Goal: Information Seeking & Learning: Learn about a topic

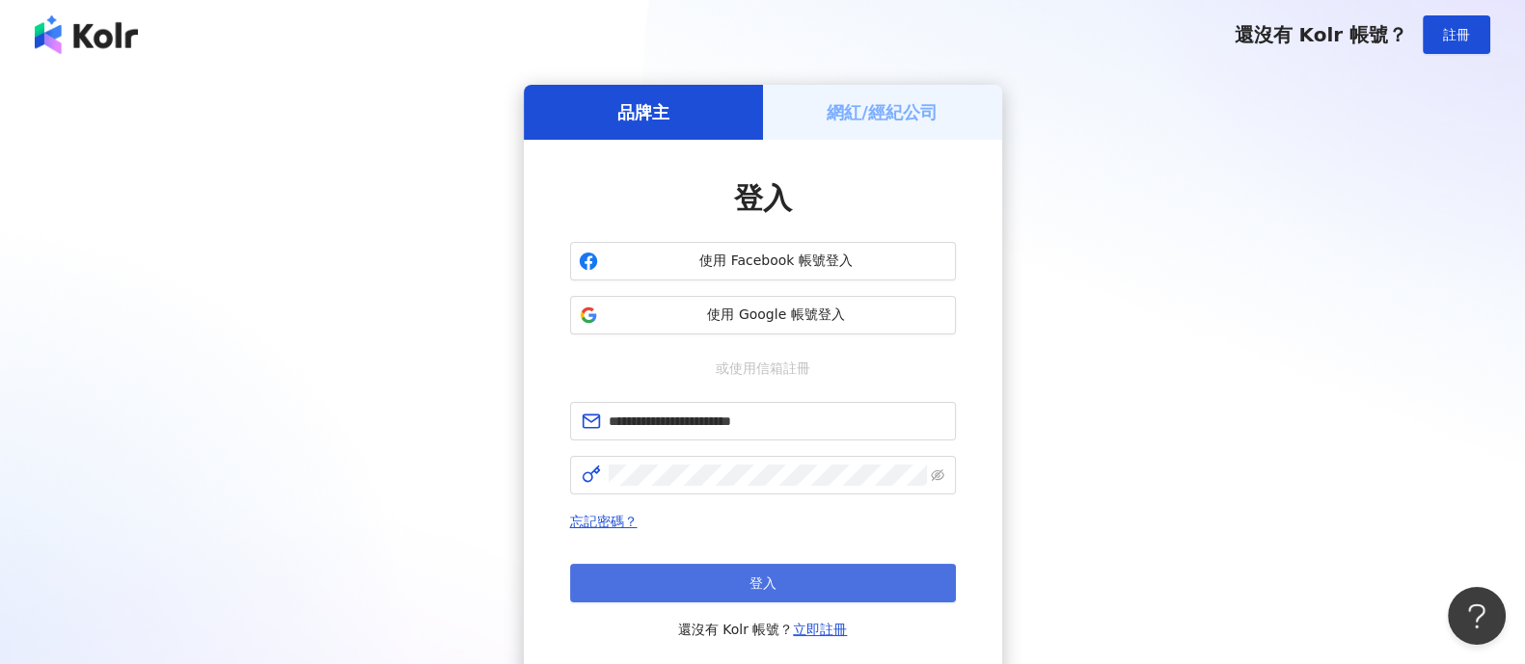
click at [771, 585] on span "登入" at bounding box center [762, 583] width 27 height 15
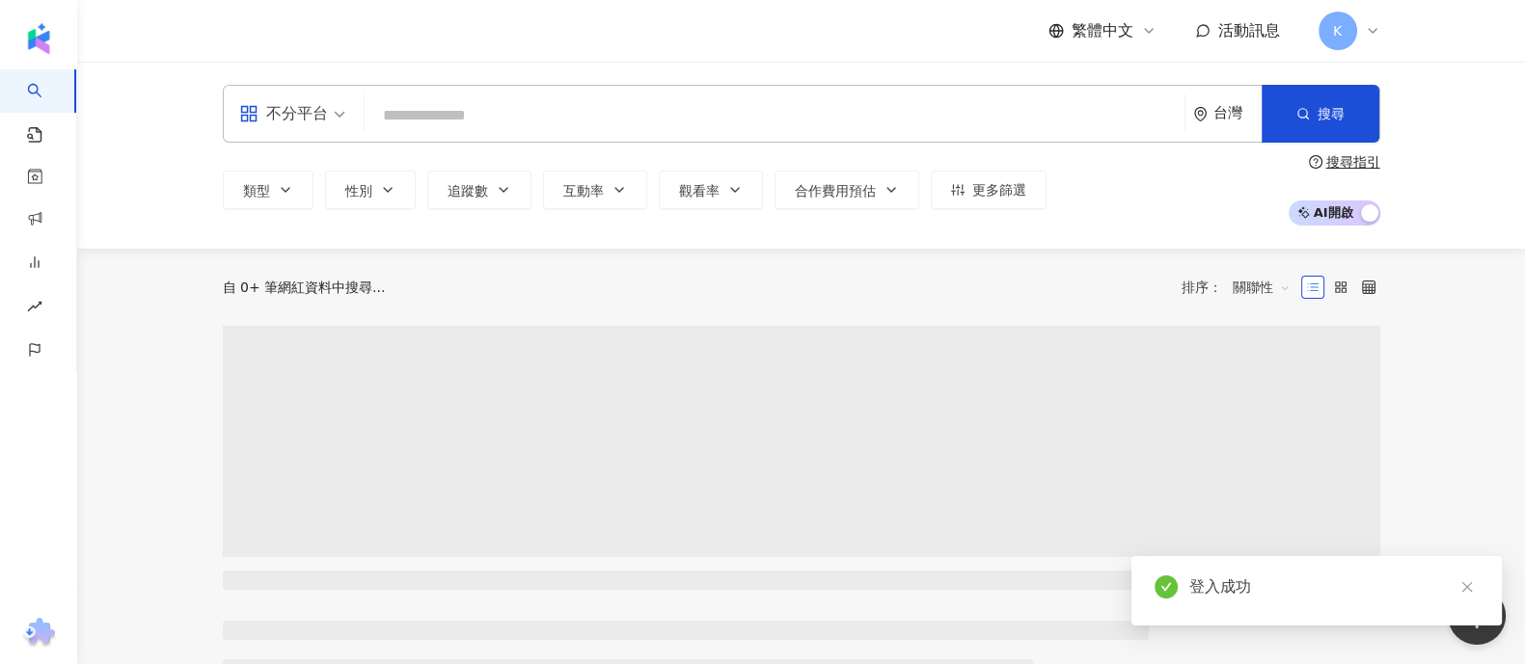
click at [550, 98] on input "search" at bounding box center [774, 115] width 804 height 37
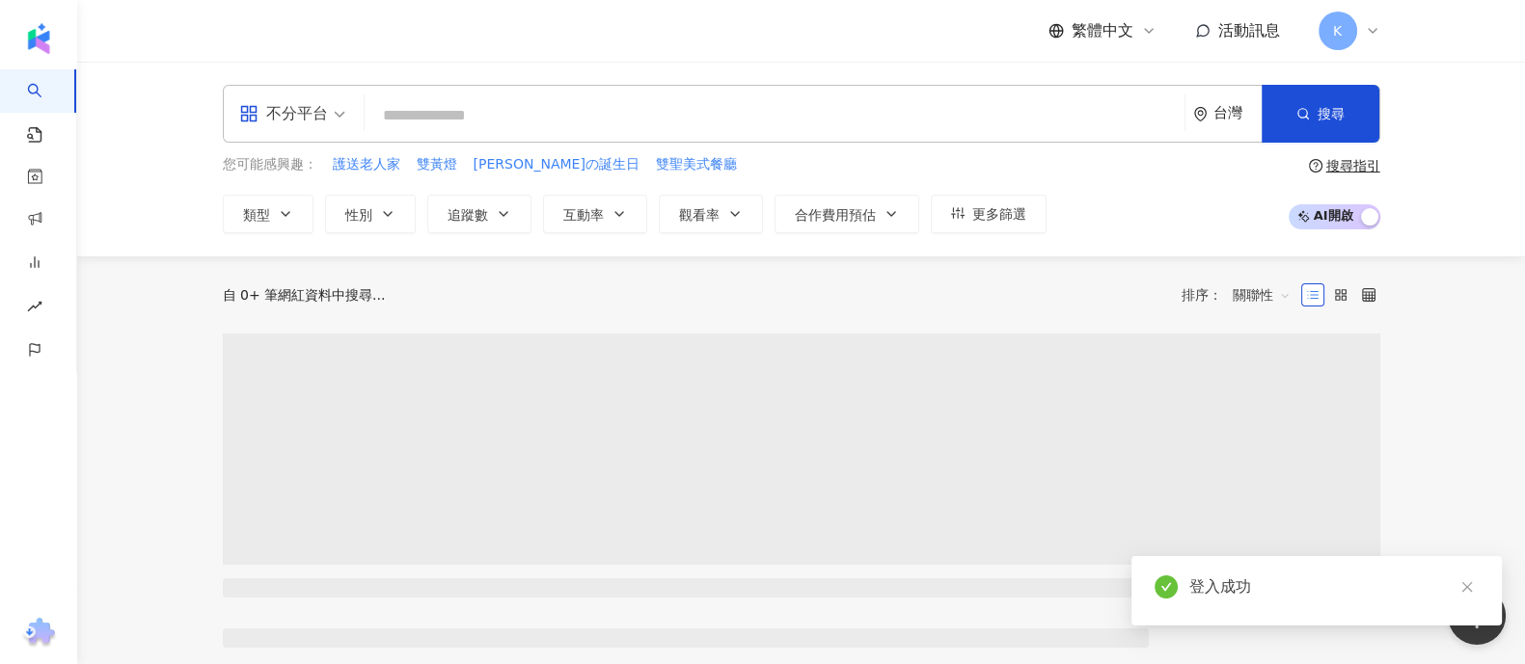
type input "**********"
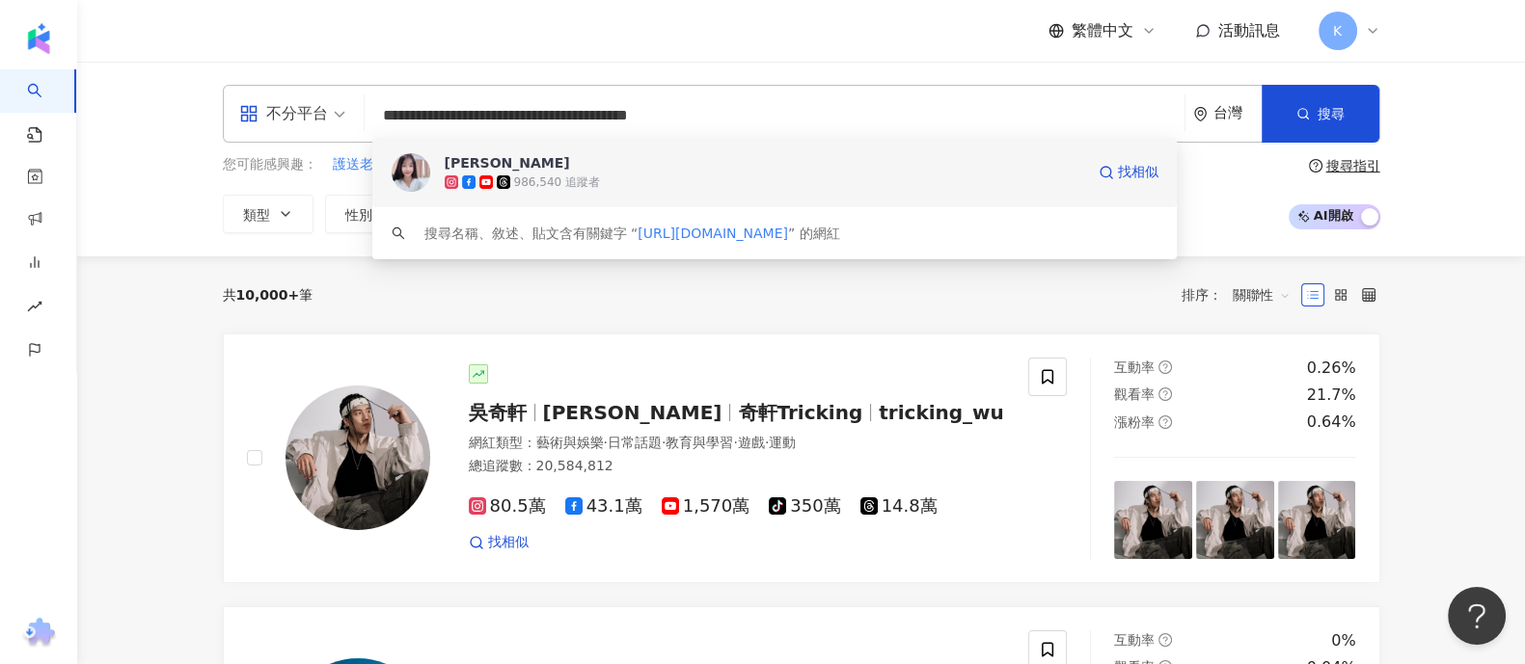
click at [499, 182] on icon at bounding box center [504, 182] width 10 height 10
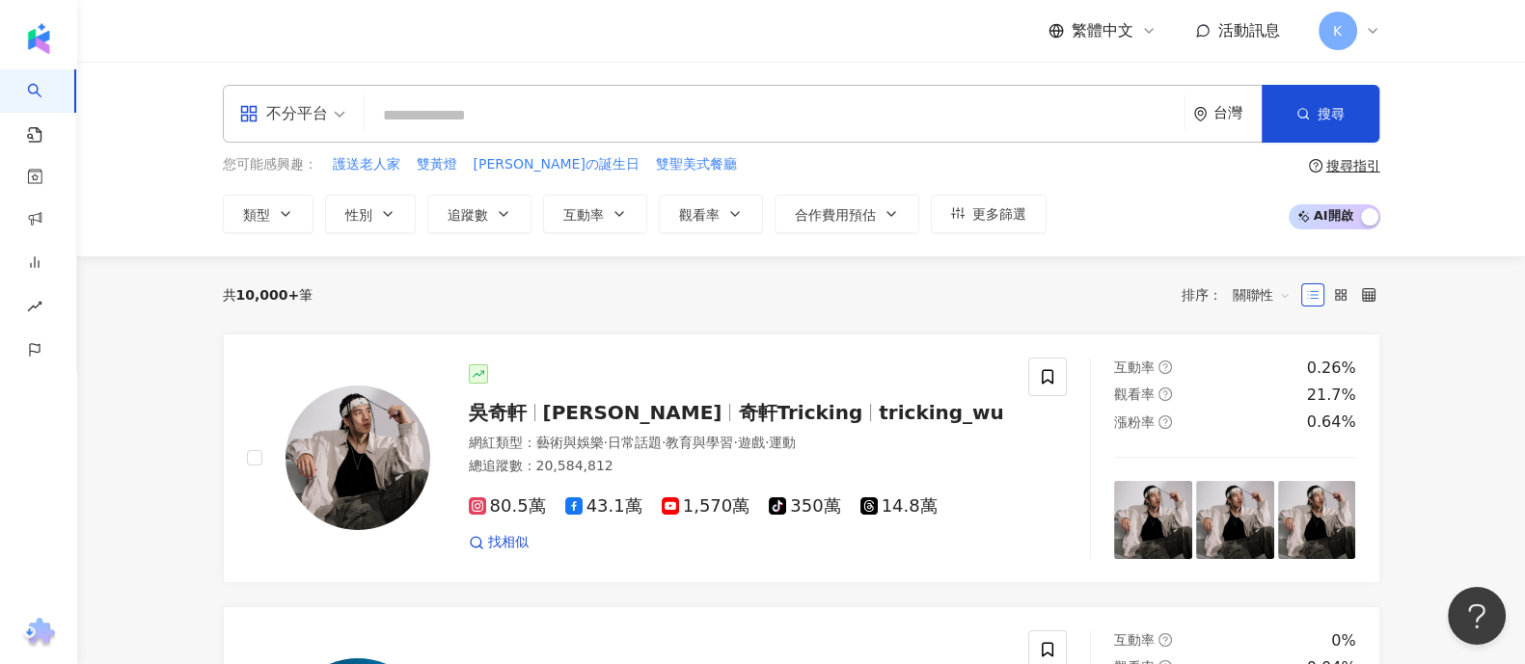
click at [609, 99] on input "search" at bounding box center [774, 115] width 804 height 37
click at [612, 118] on input "search" at bounding box center [774, 115] width 804 height 37
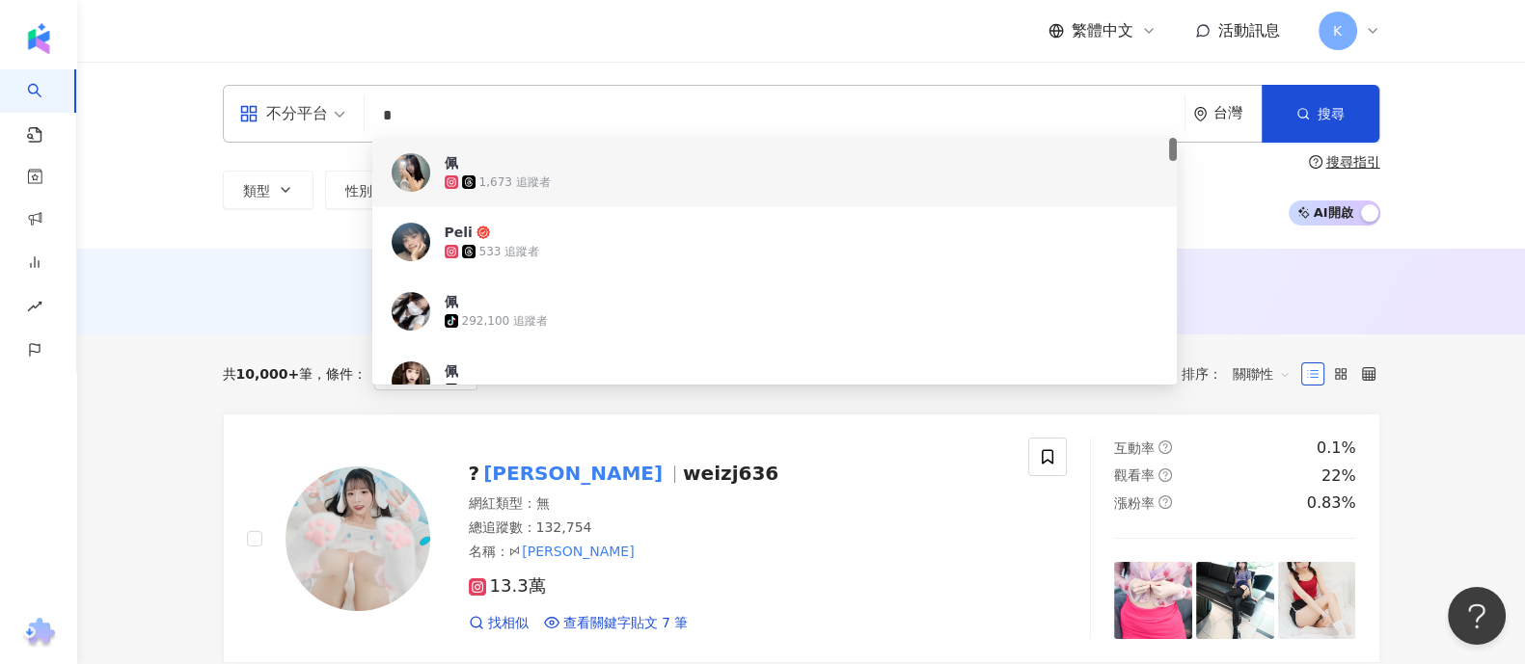
click at [510, 118] on input "*" at bounding box center [774, 115] width 804 height 37
paste input "**"
type input "***"
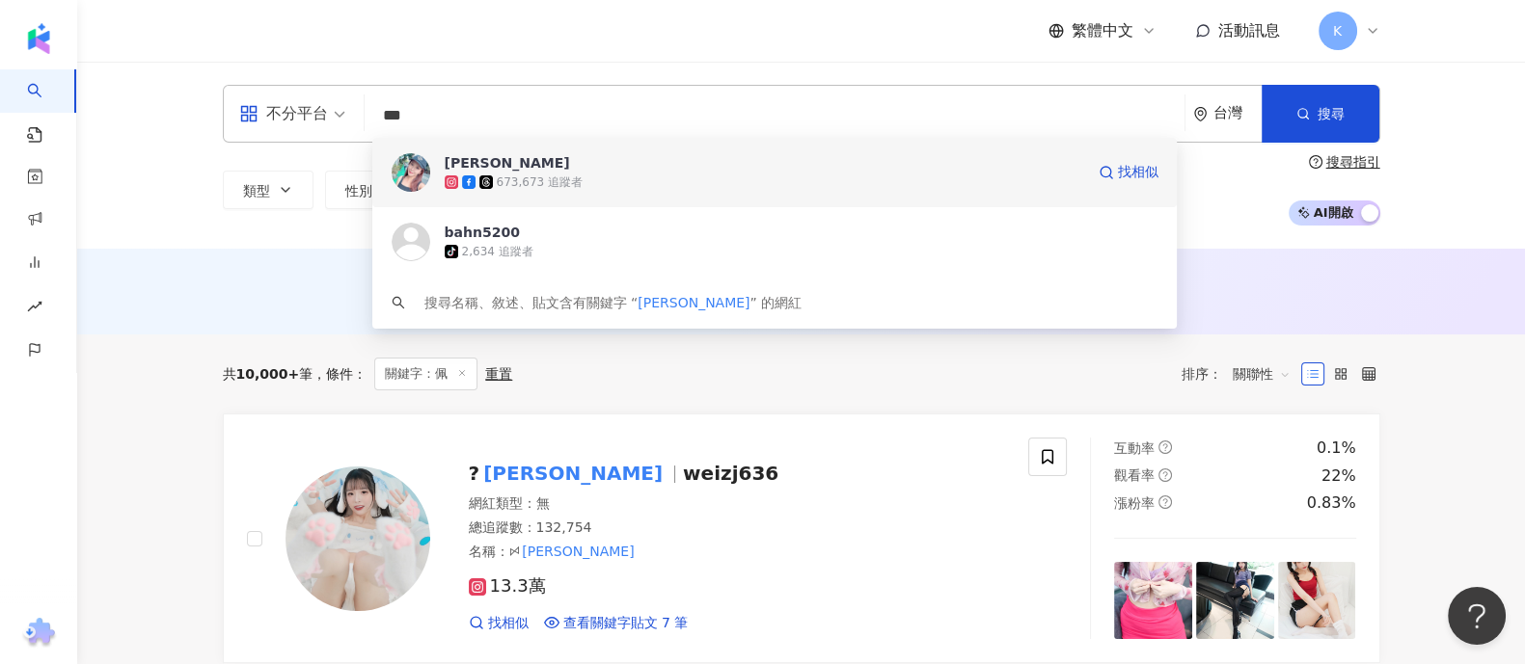
click at [532, 158] on span "李佩甄" at bounding box center [764, 162] width 639 height 19
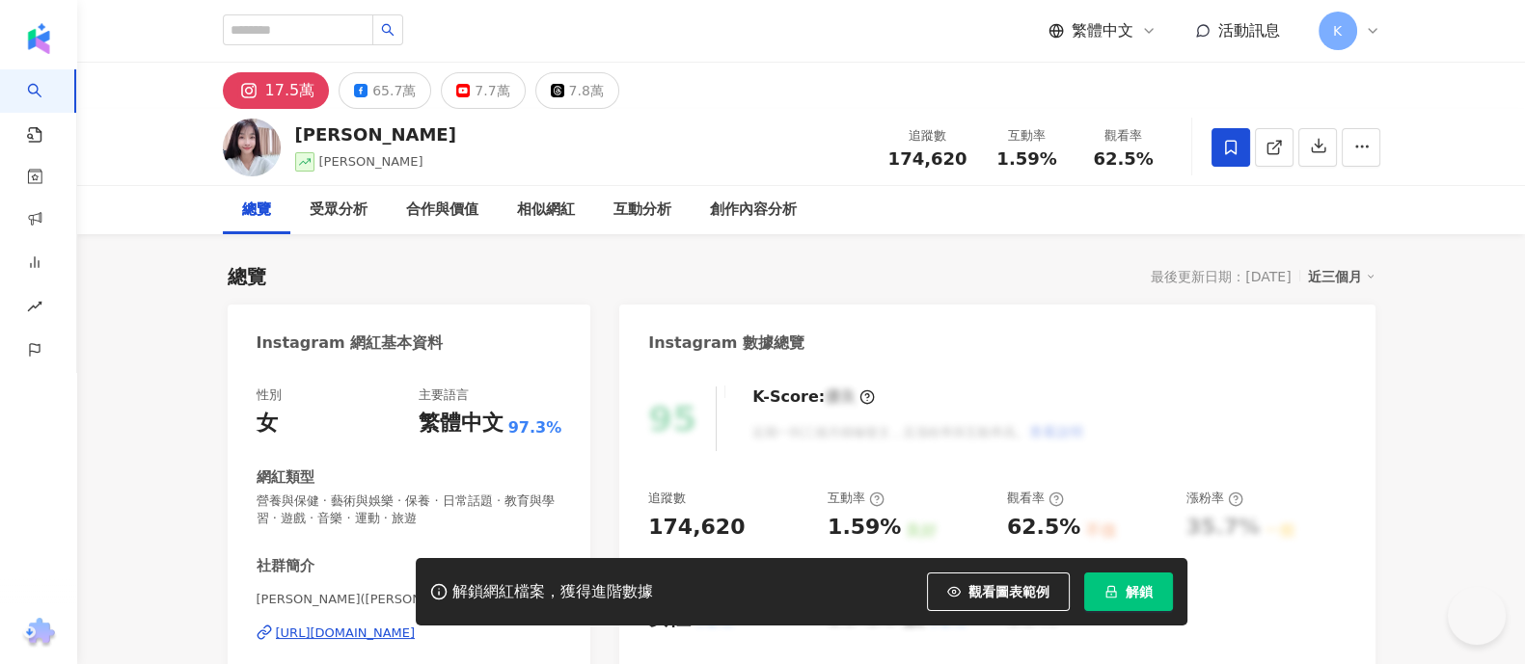
click at [1131, 595] on span "解鎖" at bounding box center [1138, 591] width 27 height 15
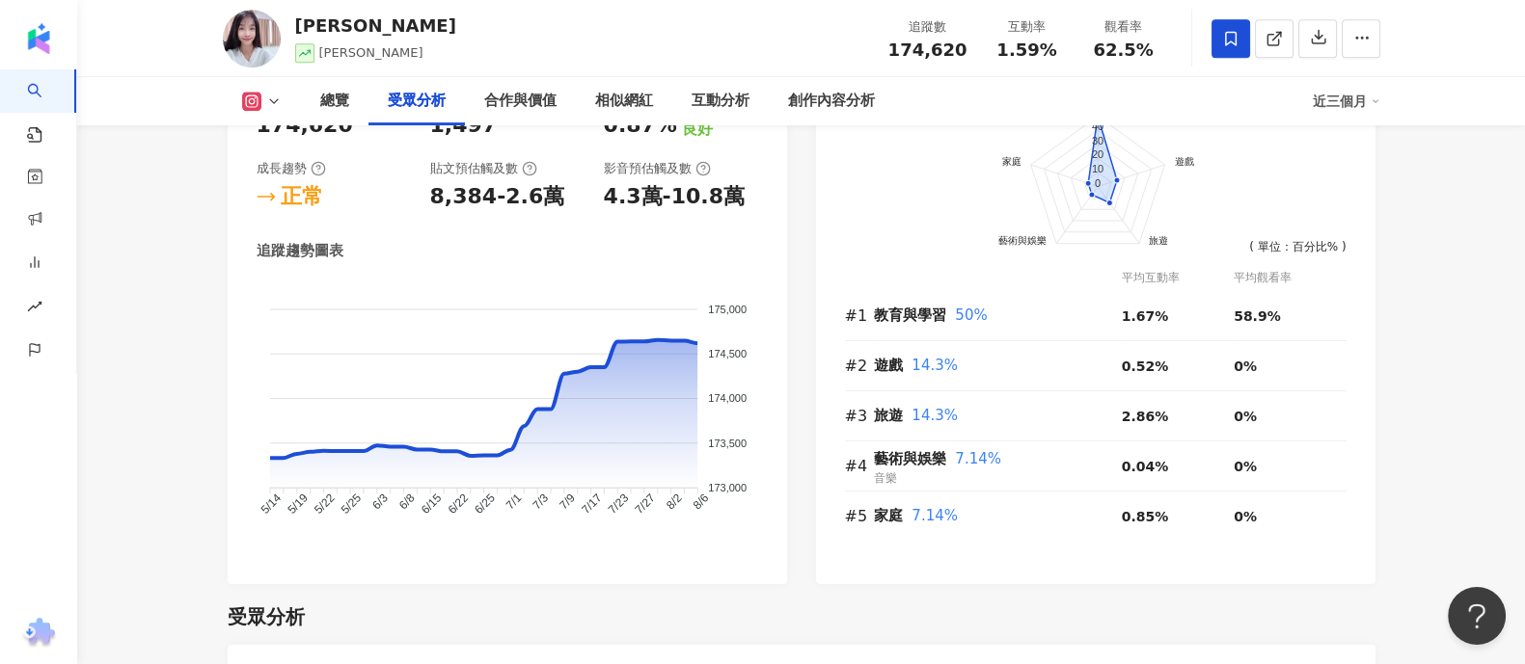
scroll to position [2290, 0]
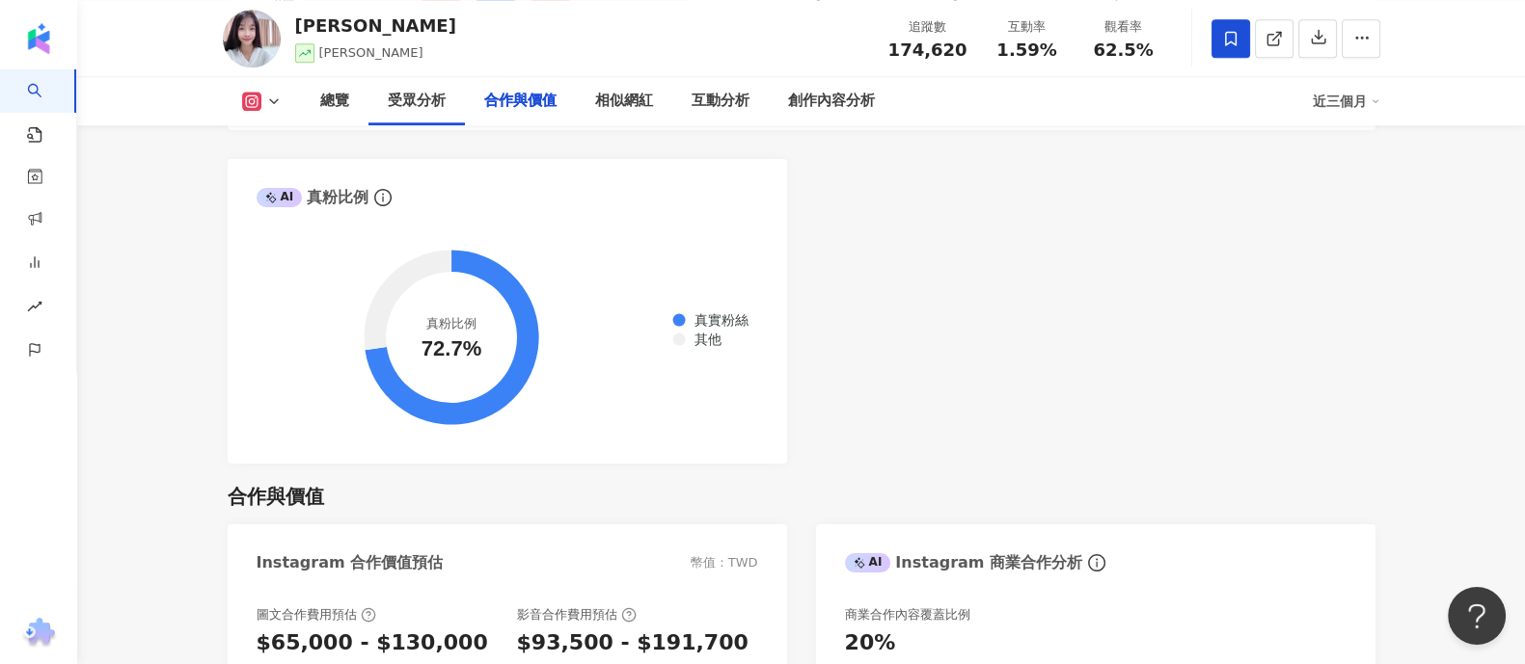
click at [267, 99] on icon at bounding box center [273, 101] width 15 height 15
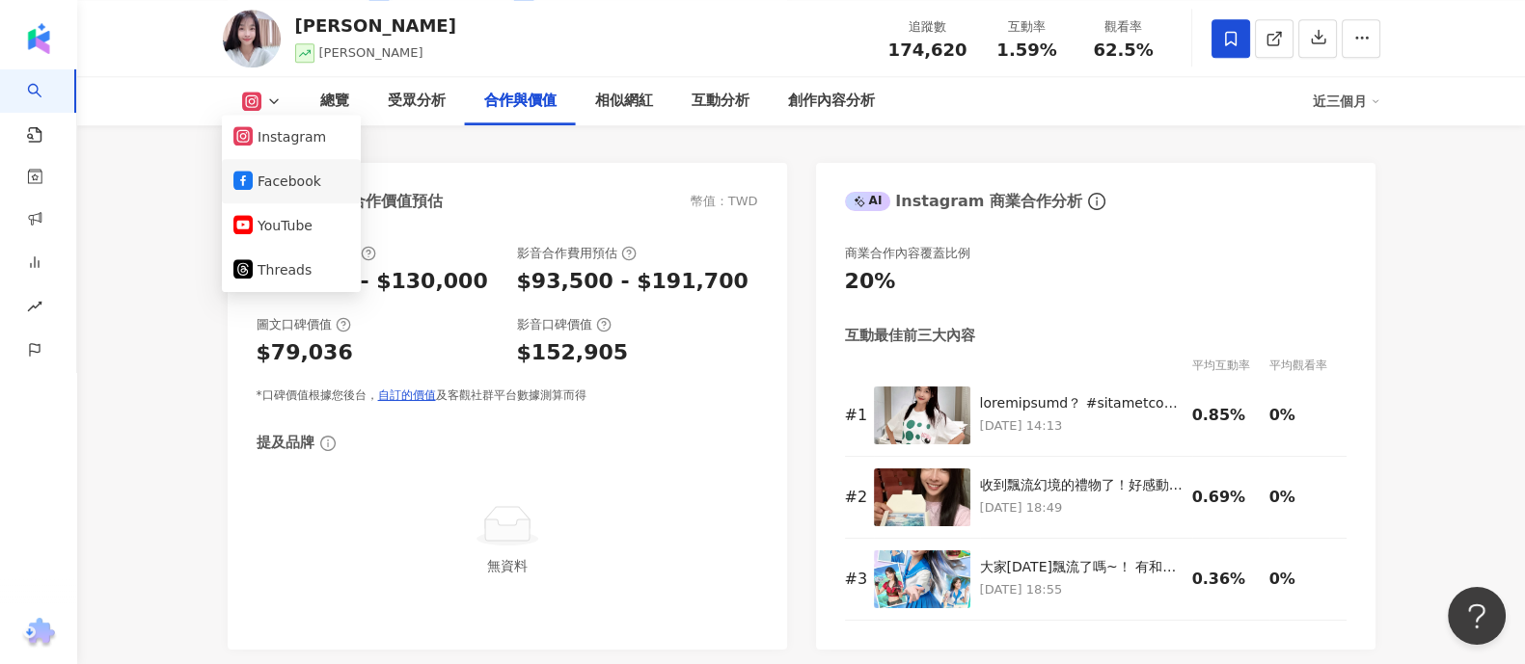
click at [265, 174] on button "Facebook" at bounding box center [291, 181] width 116 height 27
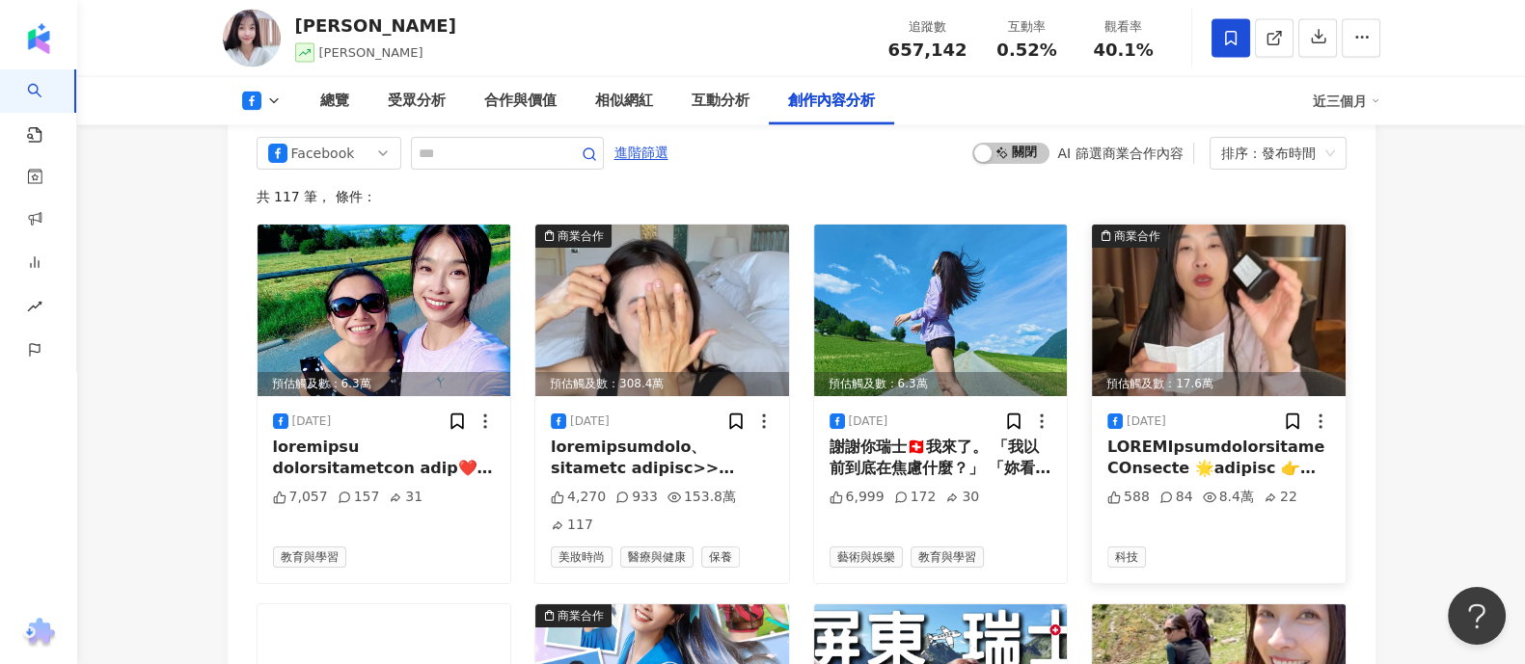
scroll to position [6026, 0]
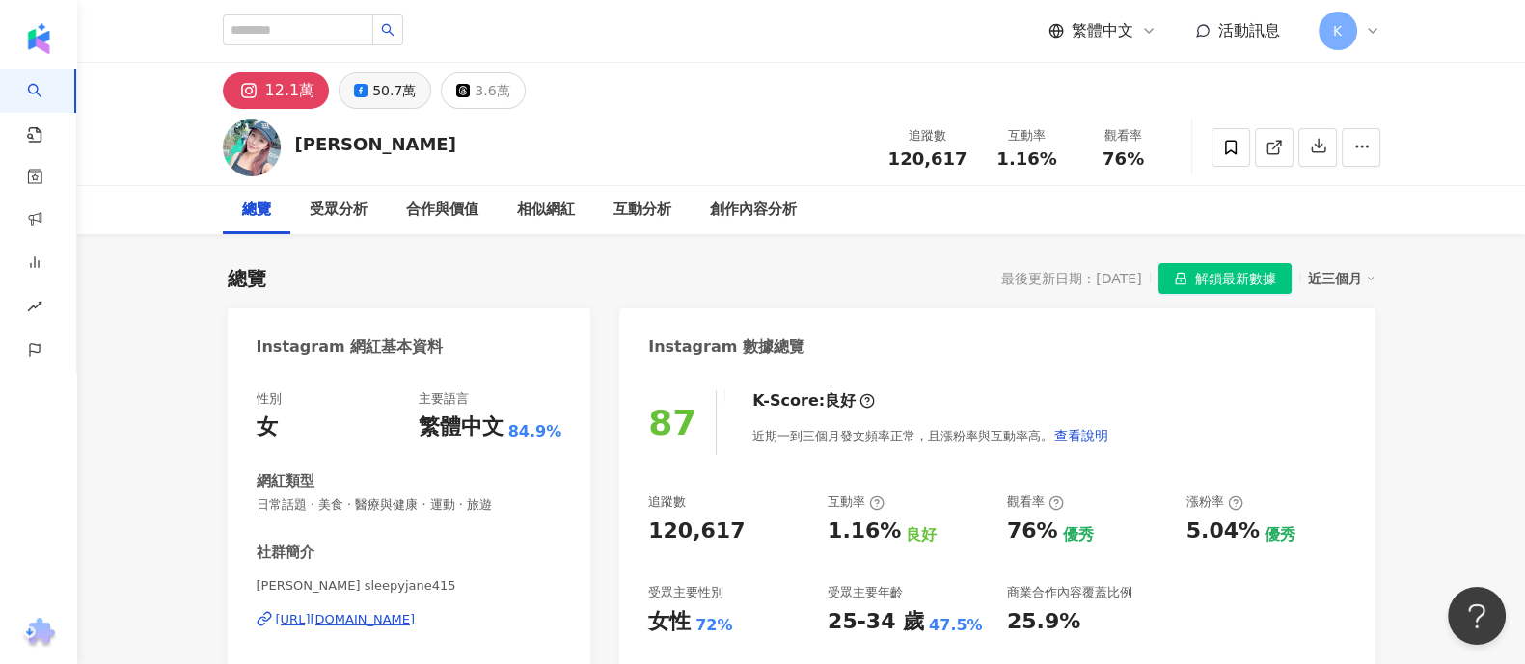
click at [395, 89] on div "50.7萬" at bounding box center [393, 90] width 43 height 27
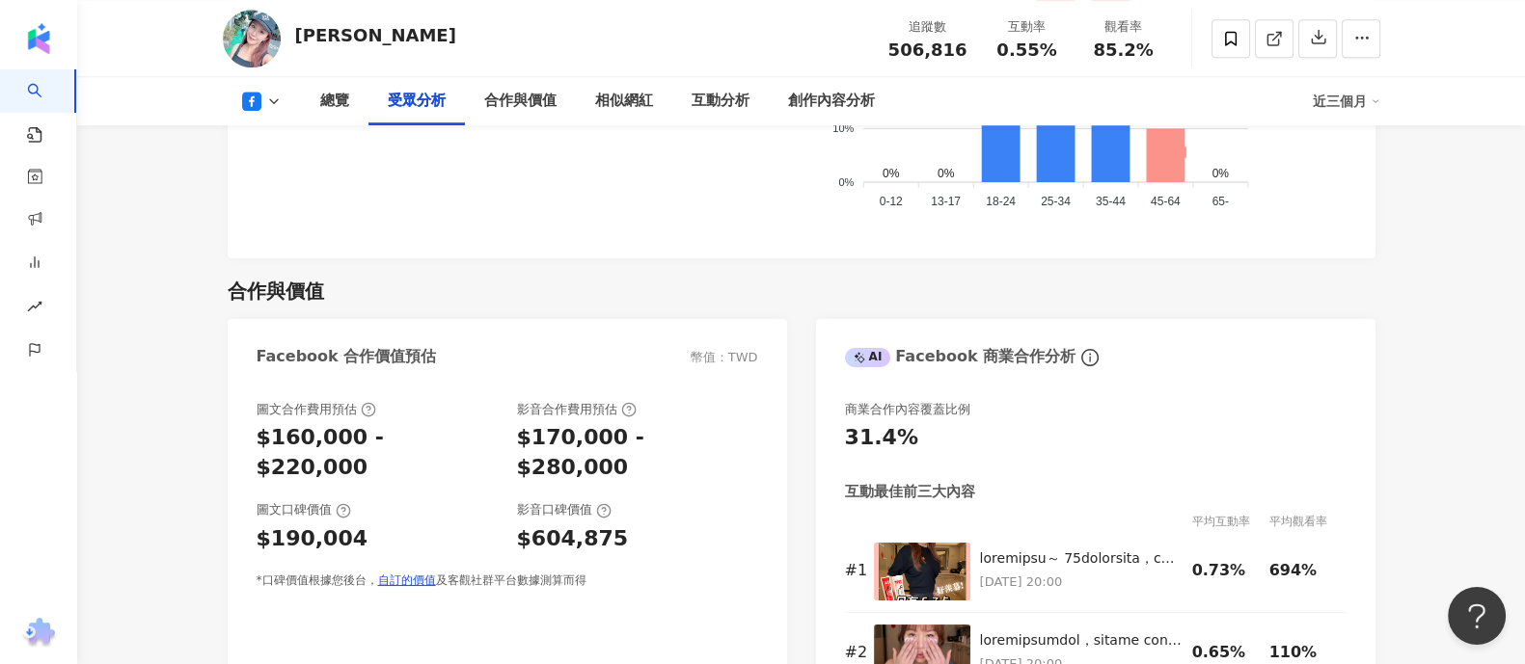
scroll to position [2170, 0]
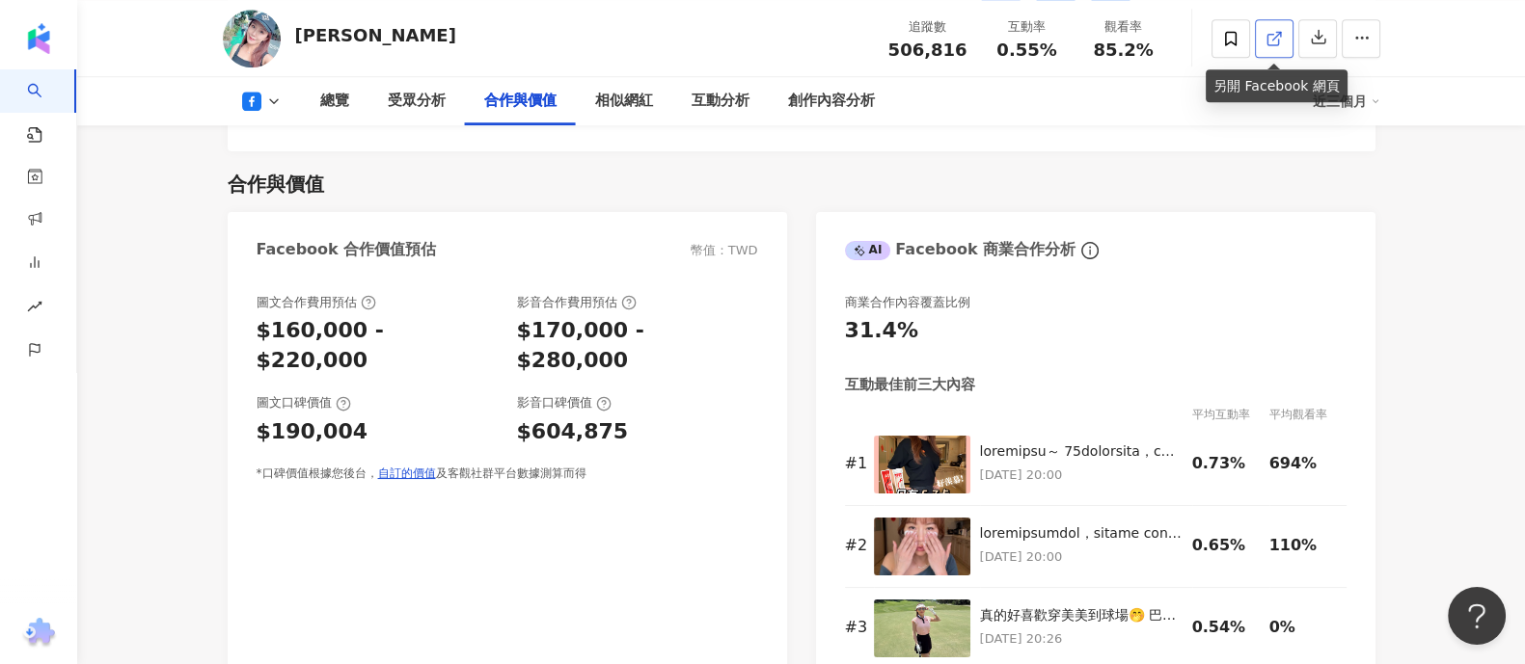
click at [1280, 38] on icon at bounding box center [1273, 38] width 17 height 17
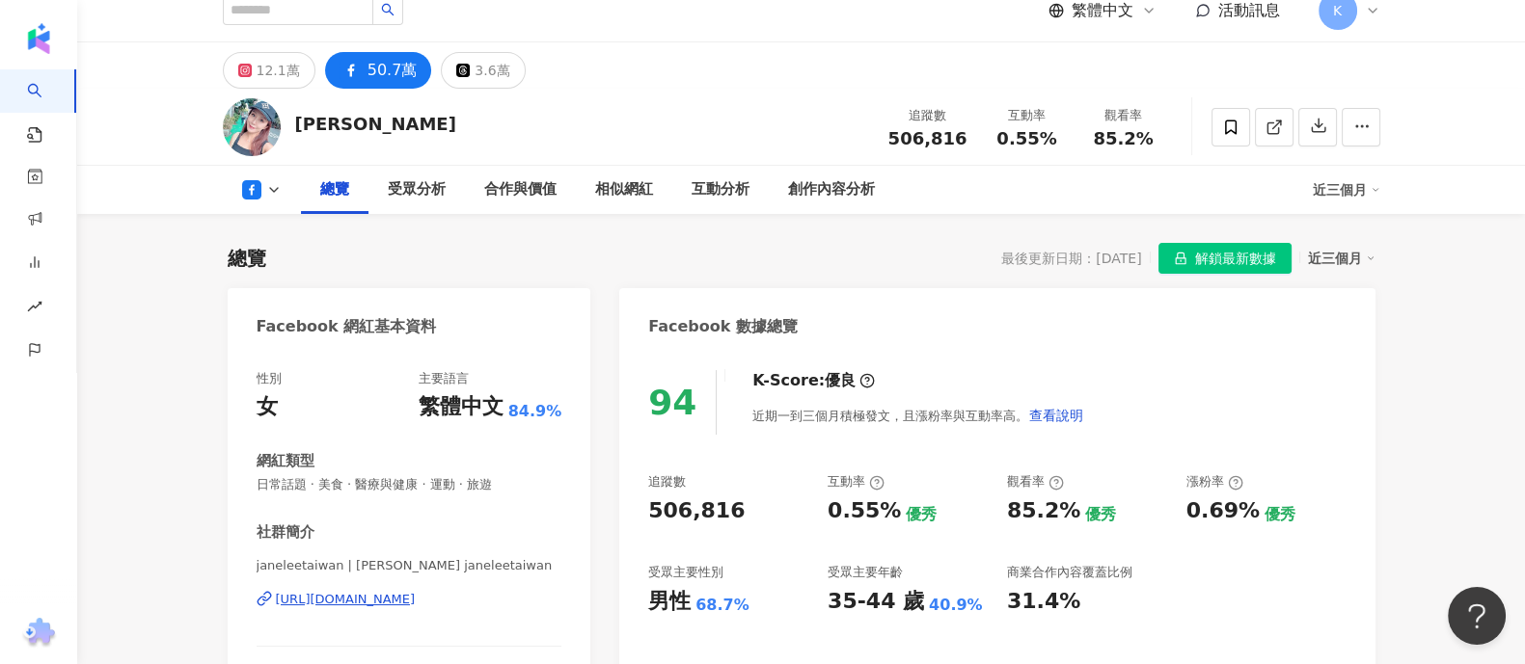
scroll to position [0, 0]
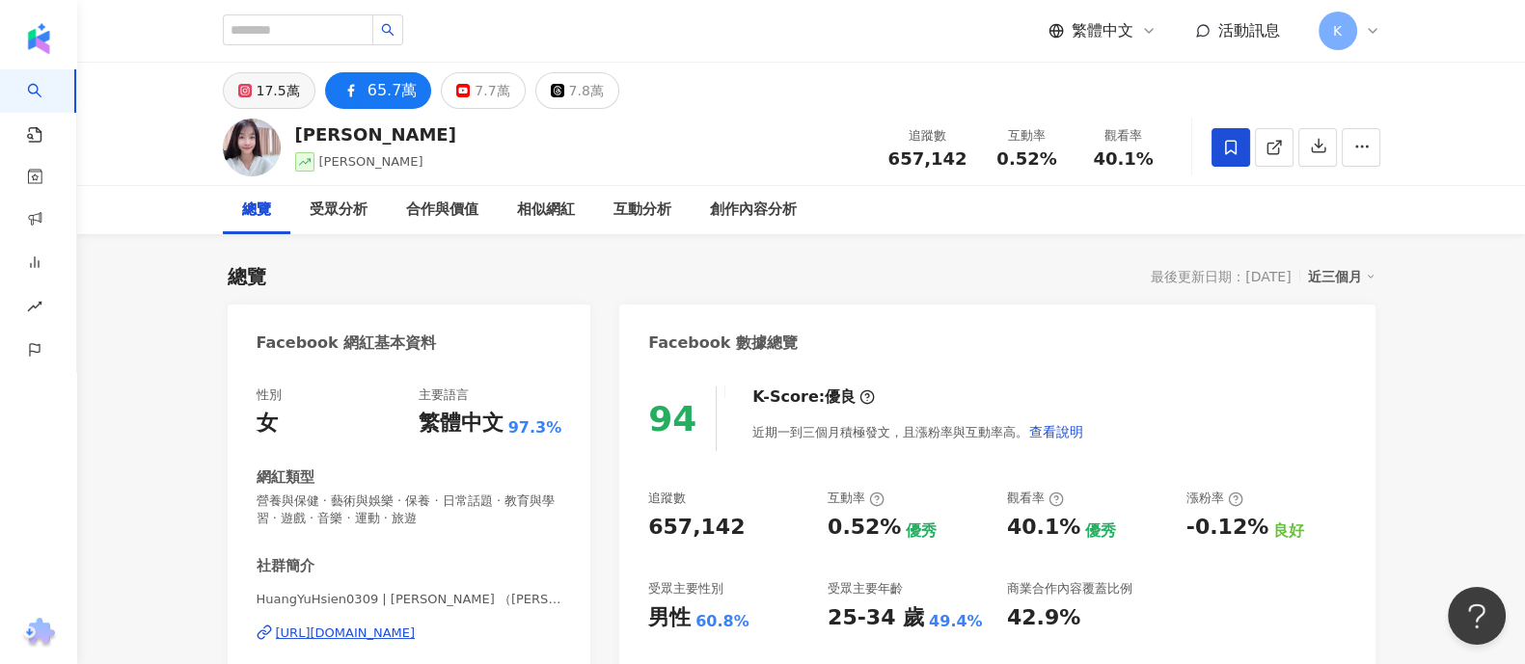
click at [294, 92] on div "17.5萬" at bounding box center [278, 90] width 43 height 27
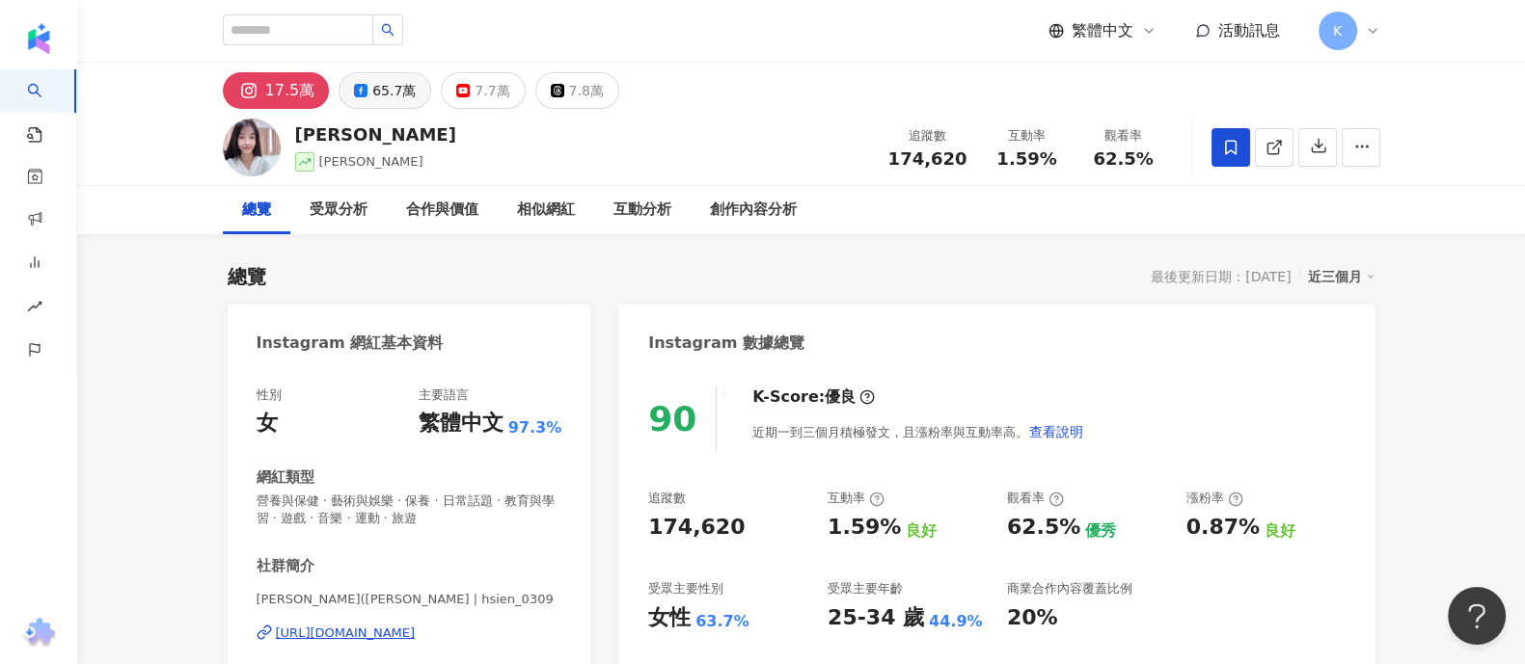
click at [376, 84] on div "65.7萬" at bounding box center [393, 90] width 43 height 27
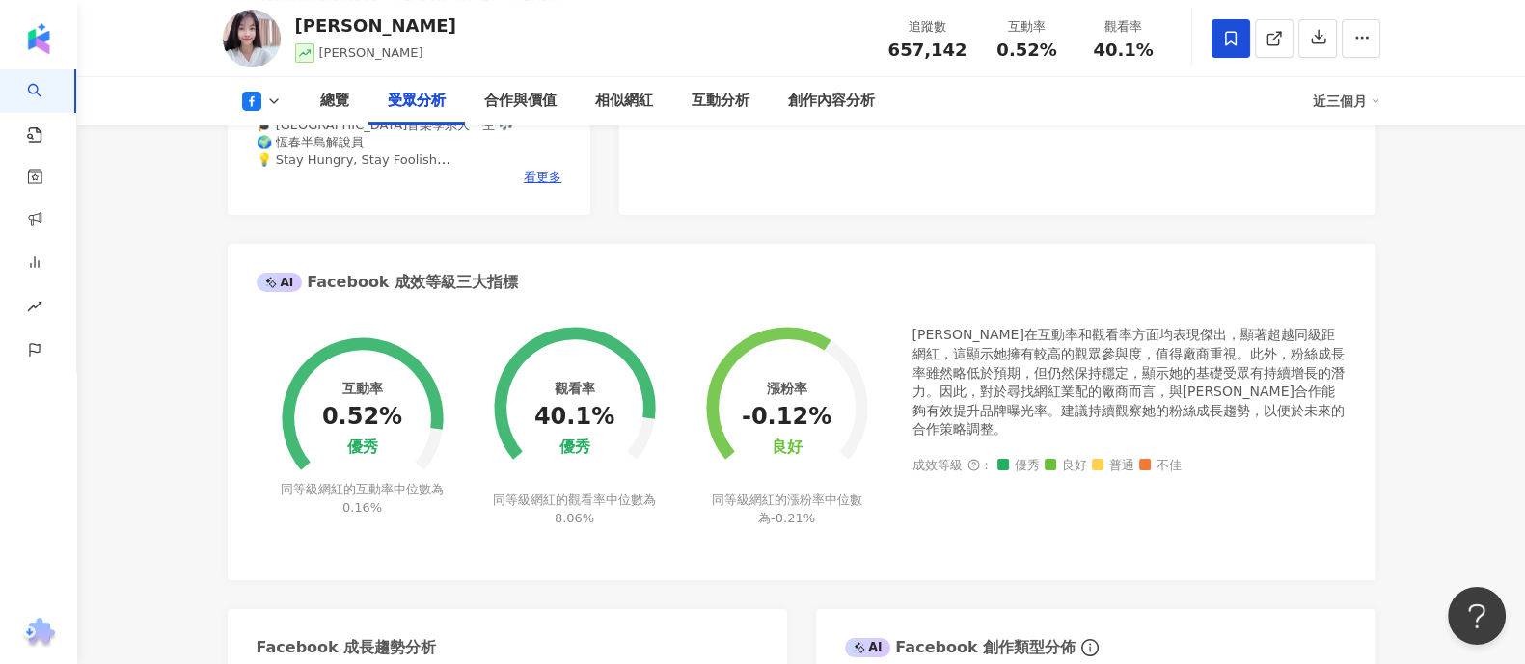
scroll to position [1687, 0]
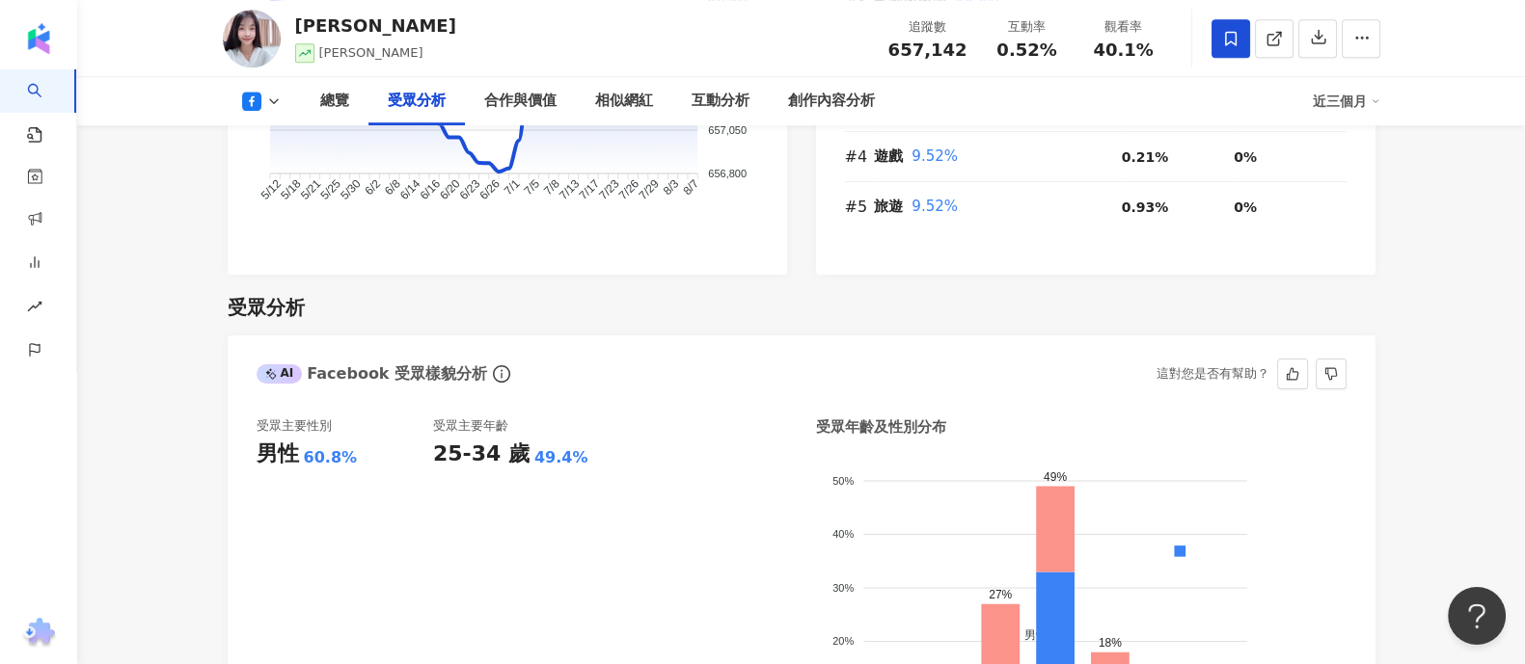
scroll to position [1807, 0]
